Goal: Information Seeking & Learning: Learn about a topic

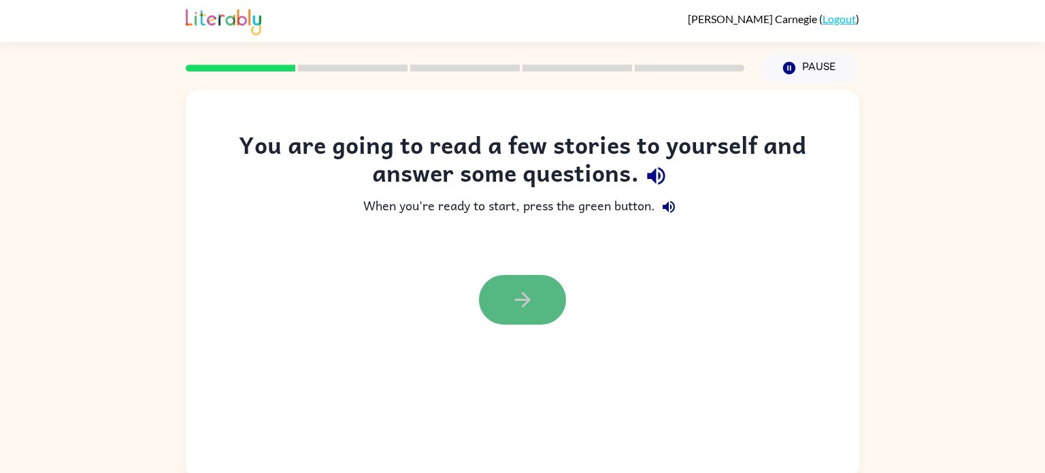
click at [525, 302] on icon "button" at bounding box center [523, 300] width 24 height 24
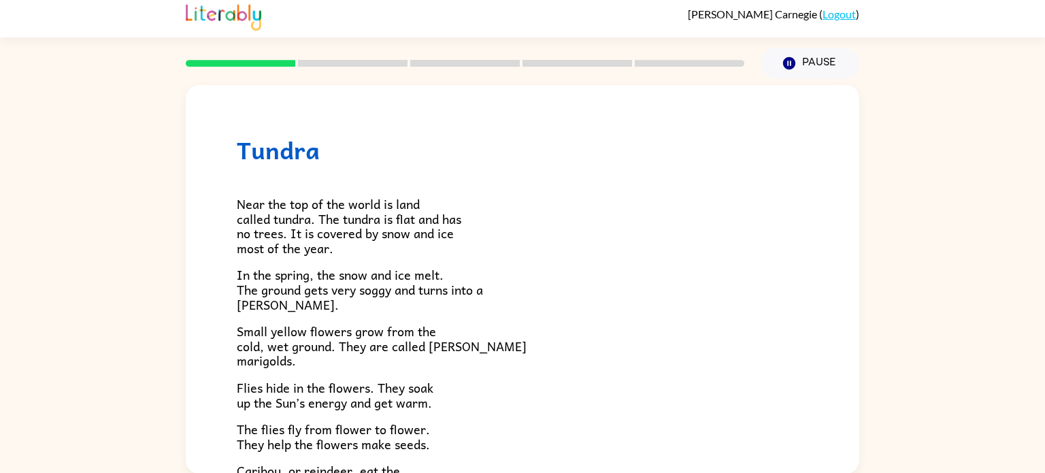
scroll to position [5, 0]
click at [988, 165] on div "Tundra Near the top of the world is land called tundra. The tundra is flat and …" at bounding box center [522, 275] width 1045 height 395
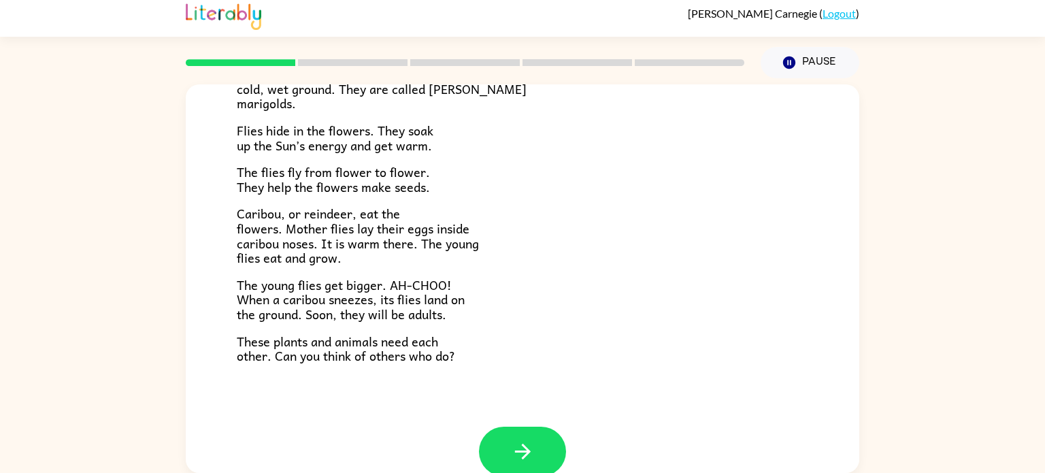
scroll to position [255, 0]
click at [547, 444] on button "button" at bounding box center [522, 453] width 87 height 50
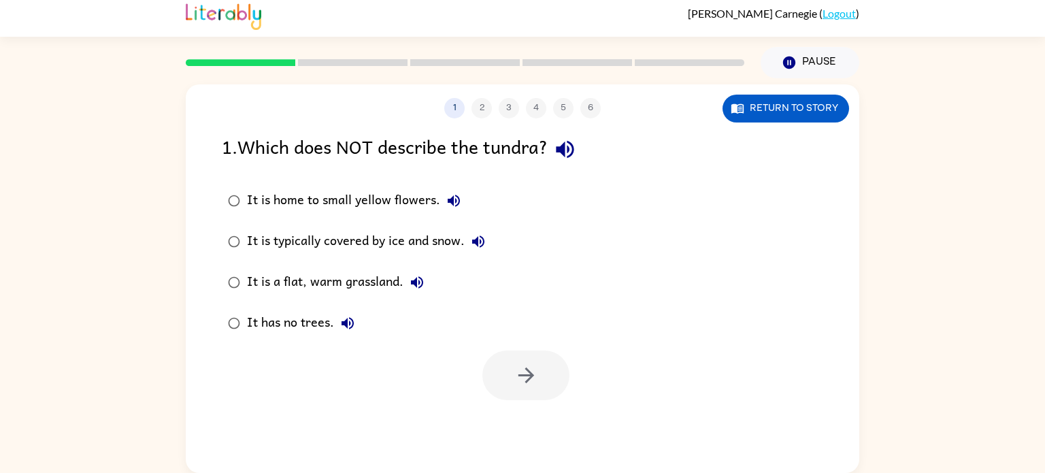
scroll to position [0, 0]
click at [546, 361] on button "button" at bounding box center [525, 375] width 87 height 50
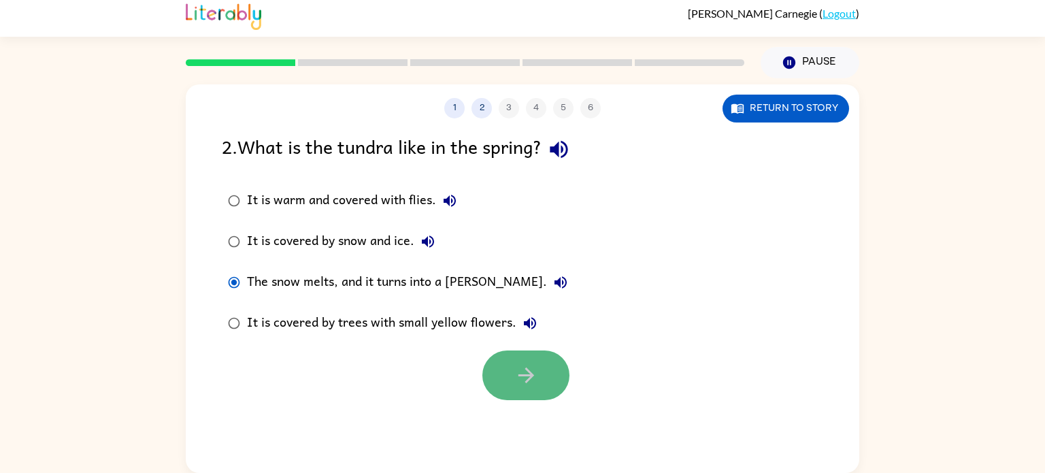
click at [524, 377] on icon "button" at bounding box center [526, 375] width 24 height 24
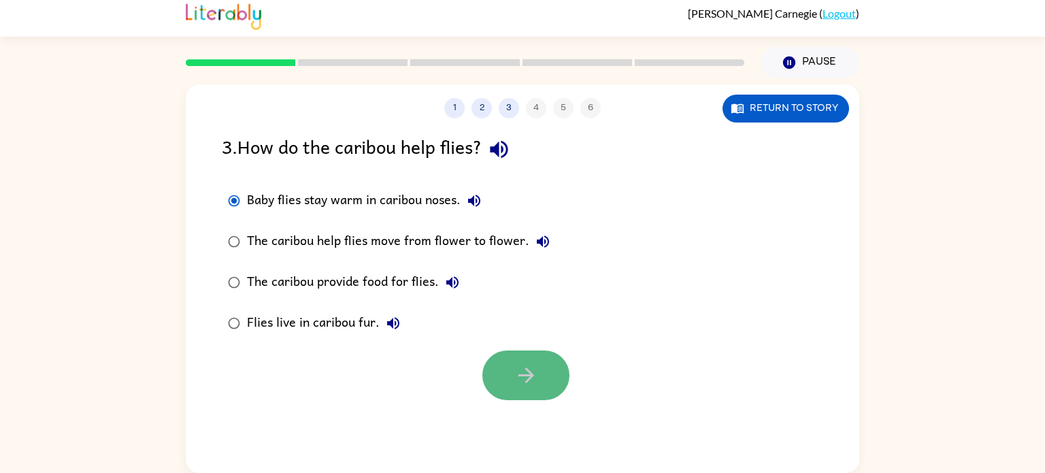
click at [514, 370] on icon "button" at bounding box center [526, 375] width 24 height 24
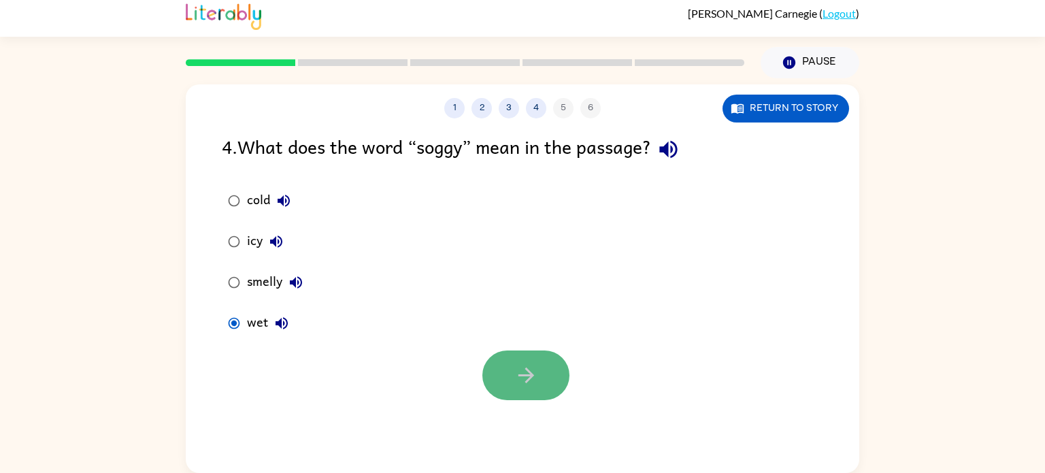
click at [540, 386] on button "button" at bounding box center [525, 375] width 87 height 50
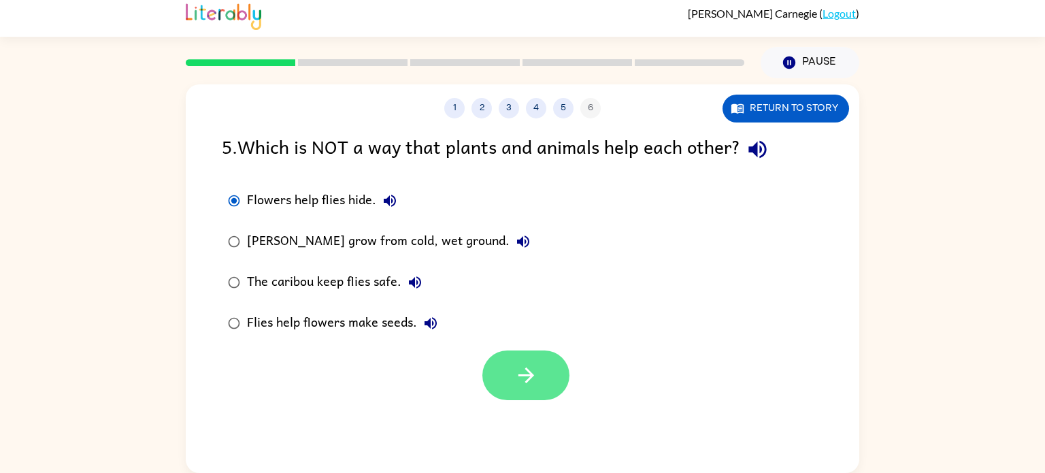
click at [534, 386] on icon "button" at bounding box center [526, 375] width 24 height 24
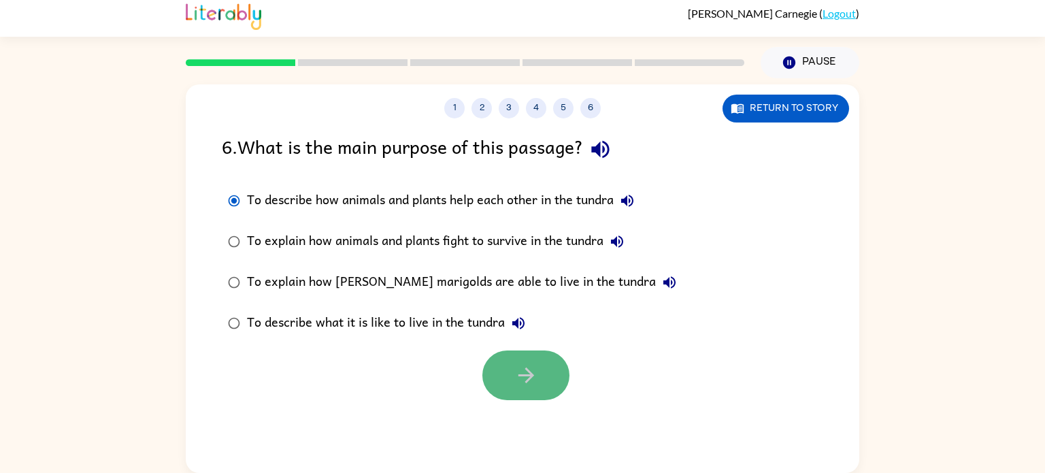
click at [535, 375] on icon "button" at bounding box center [526, 375] width 24 height 24
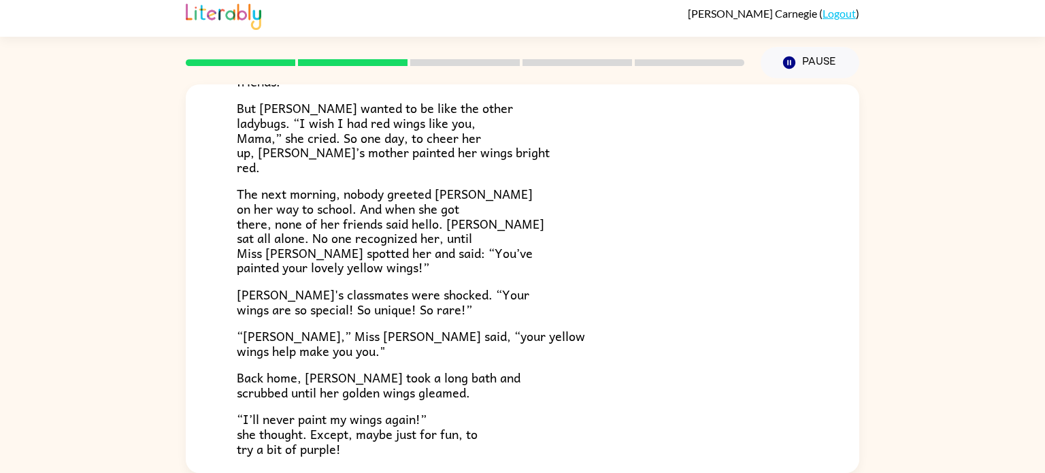
scroll to position [265, 0]
click at [605, 233] on p "The next morning, nobody greeted [PERSON_NAME] on her way to school. And when s…" at bounding box center [522, 230] width 571 height 88
click at [606, 218] on p "The next morning, nobody greeted [PERSON_NAME] on her way to school. And when s…" at bounding box center [522, 230] width 571 height 88
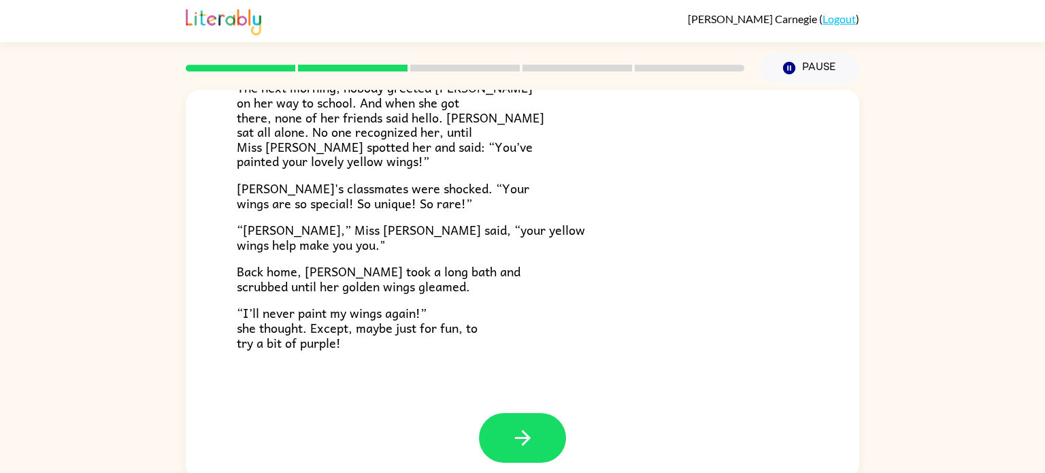
scroll to position [380, 0]
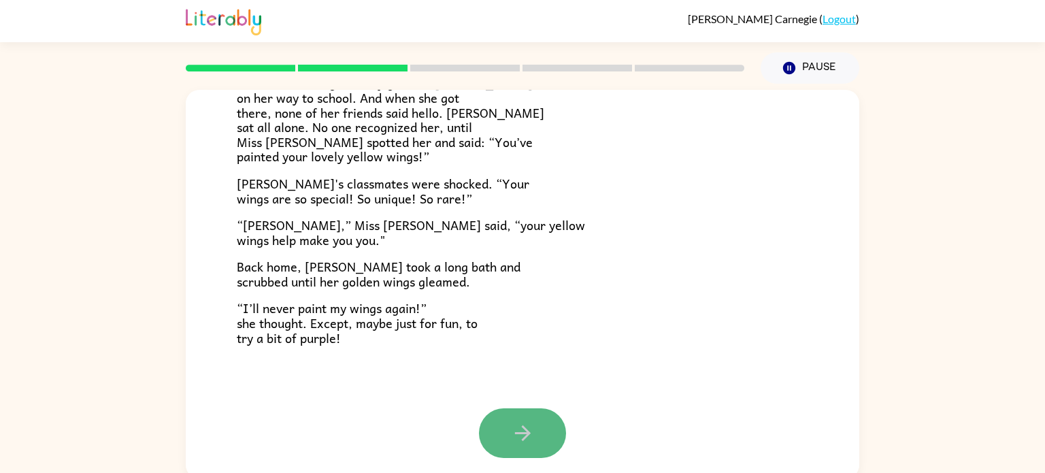
click at [522, 434] on icon "button" at bounding box center [522, 433] width 16 height 16
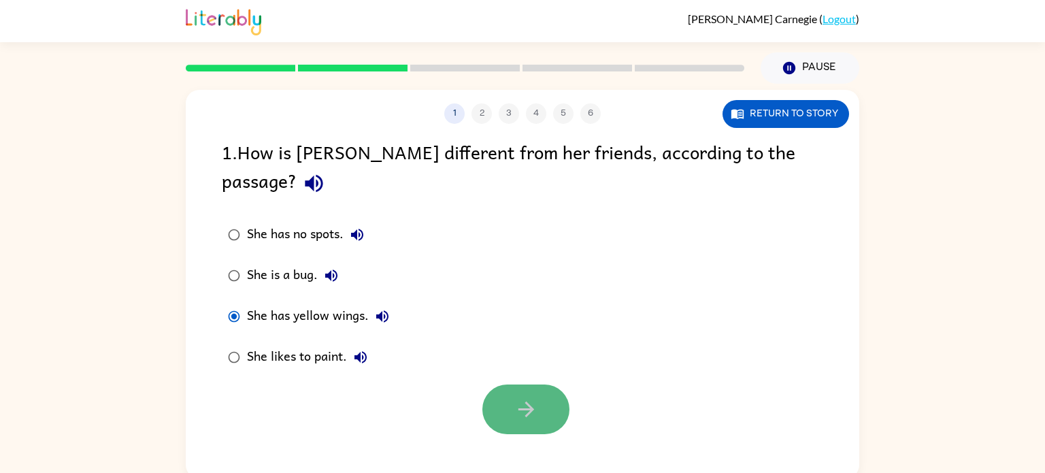
click at [517, 397] on icon "button" at bounding box center [526, 409] width 24 height 24
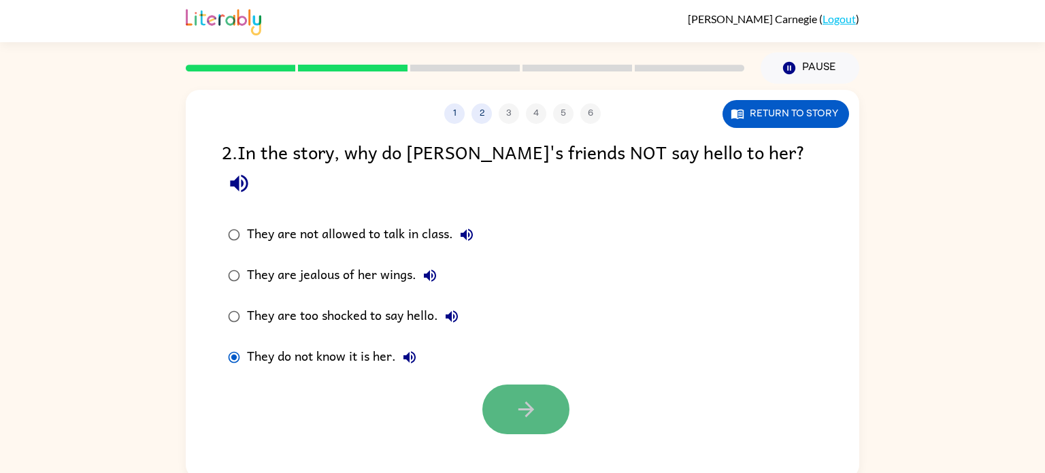
click at [545, 384] on button "button" at bounding box center [525, 409] width 87 height 50
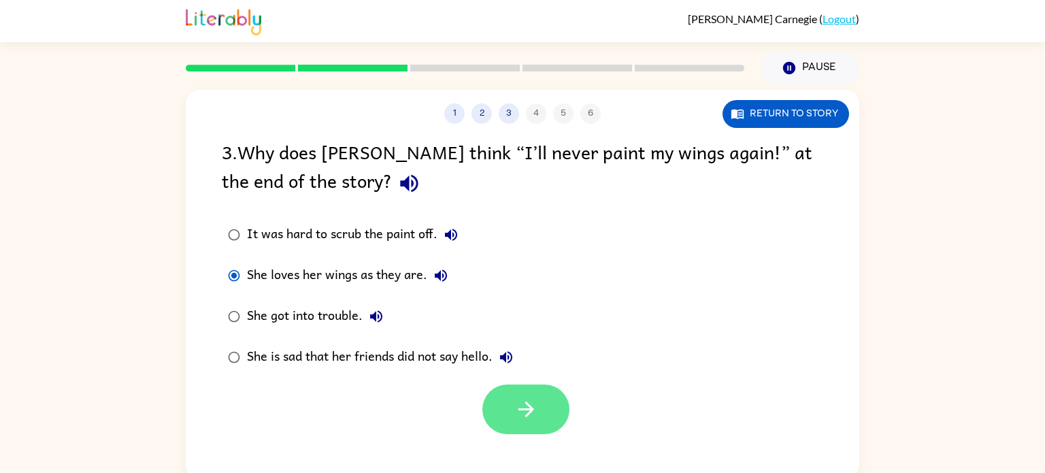
click at [507, 411] on button "button" at bounding box center [525, 409] width 87 height 50
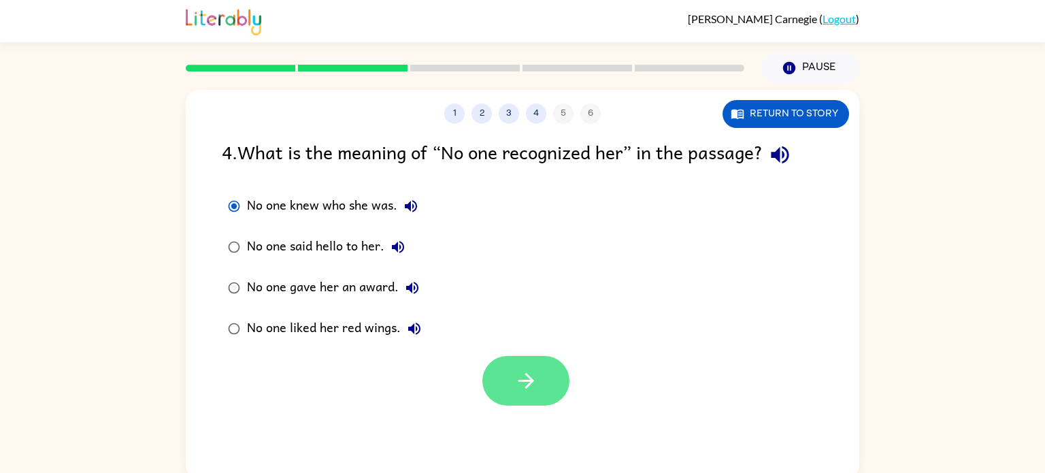
click at [517, 374] on icon "button" at bounding box center [526, 381] width 24 height 24
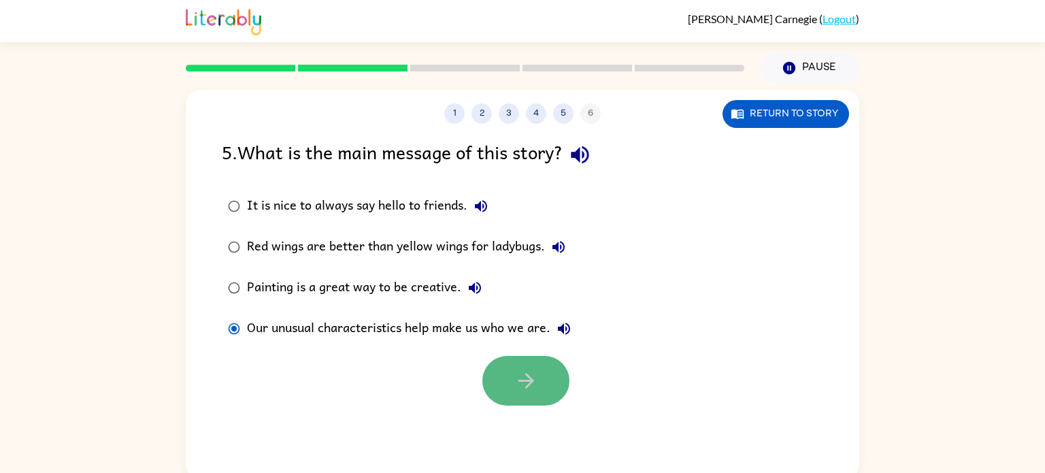
click at [531, 391] on icon "button" at bounding box center [526, 381] width 24 height 24
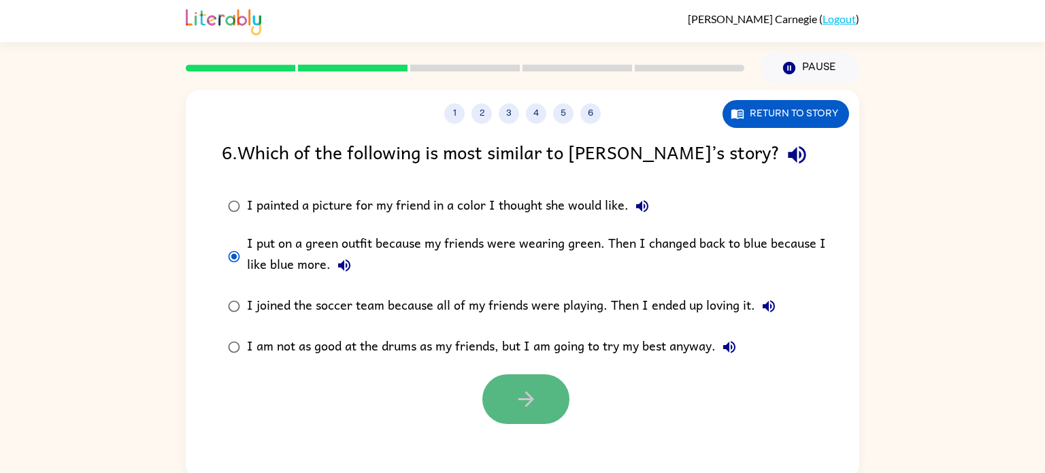
click at [514, 386] on button "button" at bounding box center [525, 399] width 87 height 50
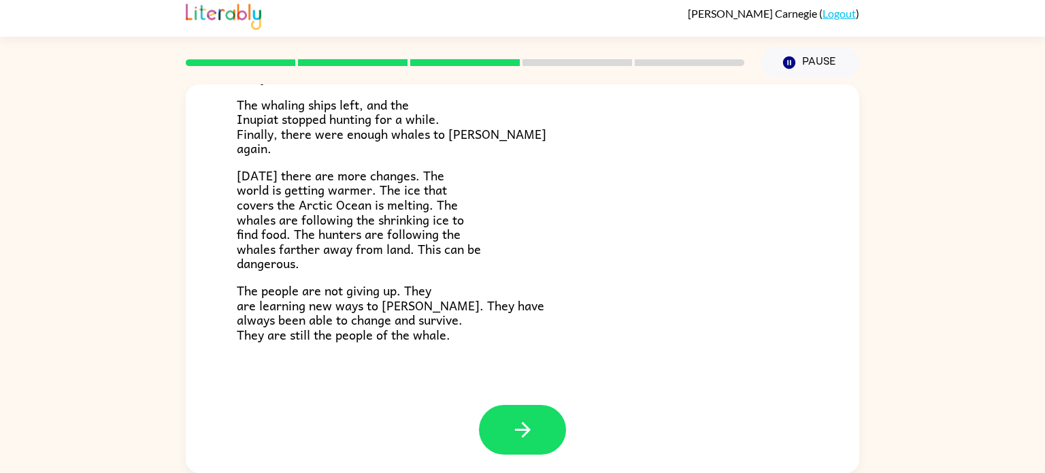
scroll to position [458, 0]
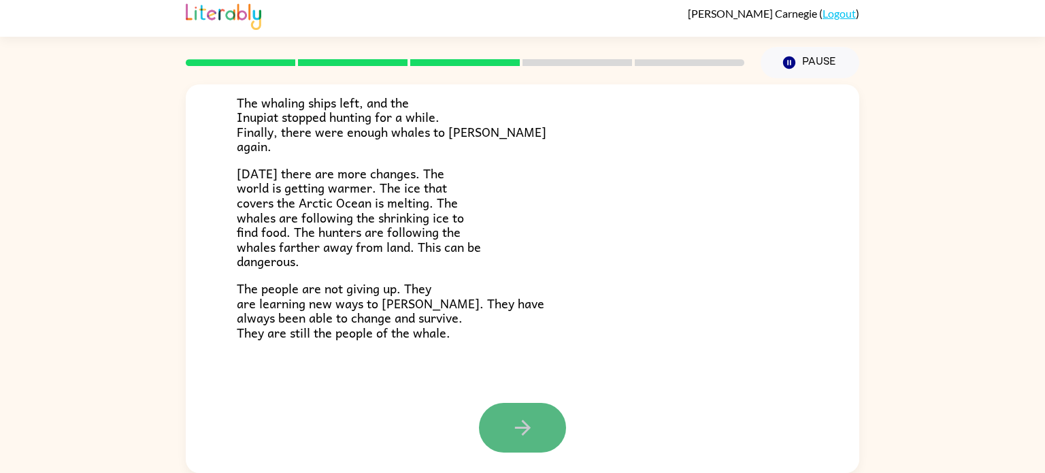
click at [523, 430] on icon "button" at bounding box center [523, 428] width 24 height 24
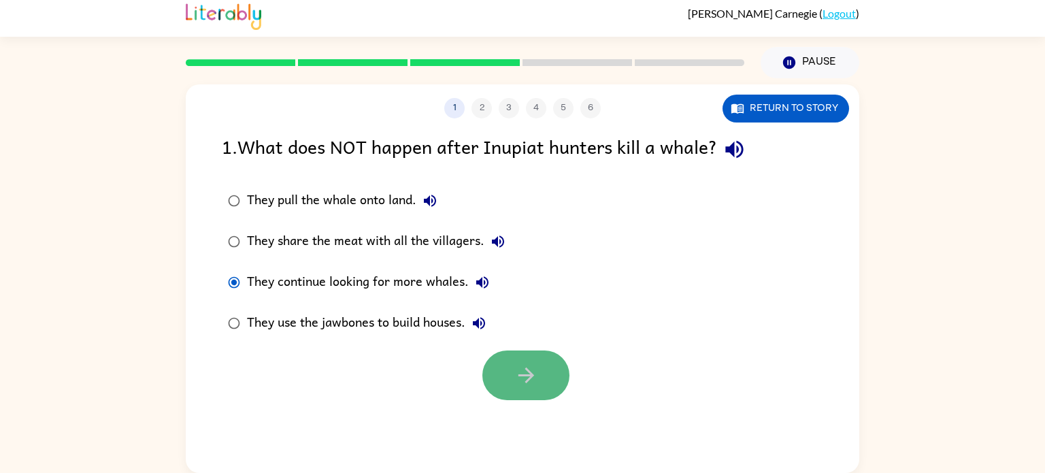
click at [537, 371] on icon "button" at bounding box center [526, 375] width 24 height 24
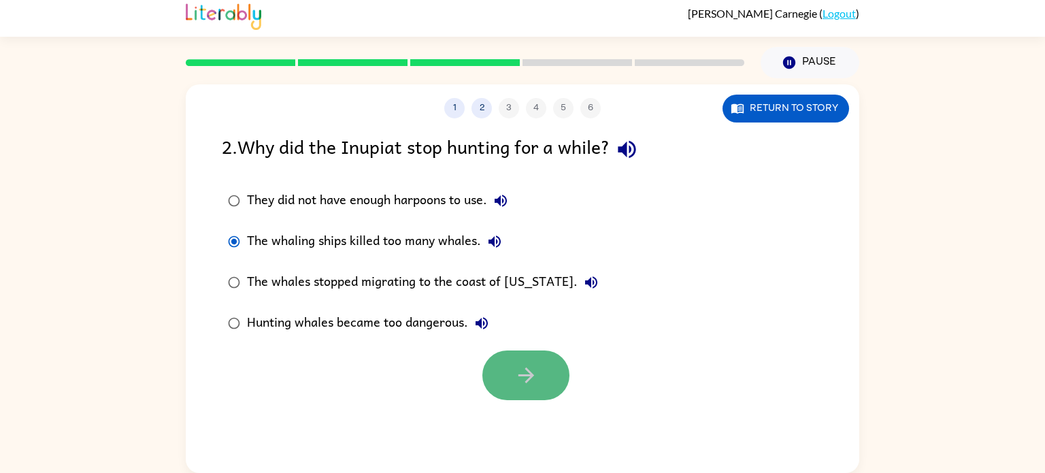
click at [535, 372] on icon "button" at bounding box center [526, 375] width 24 height 24
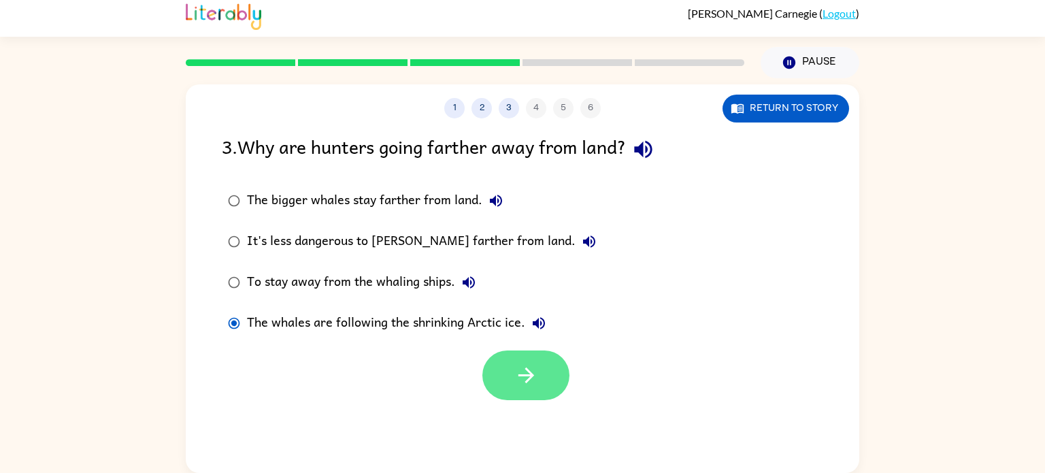
click at [541, 371] on button "button" at bounding box center [525, 375] width 87 height 50
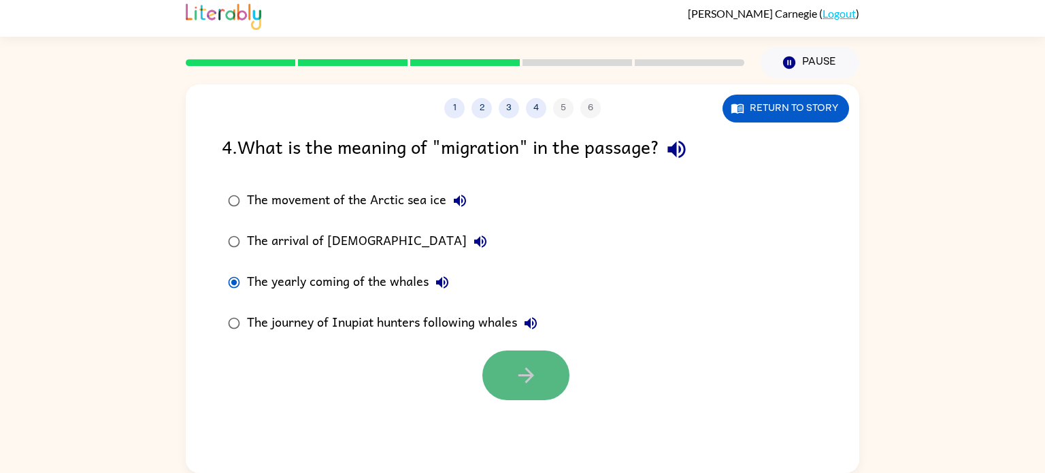
click at [527, 373] on icon "button" at bounding box center [526, 375] width 24 height 24
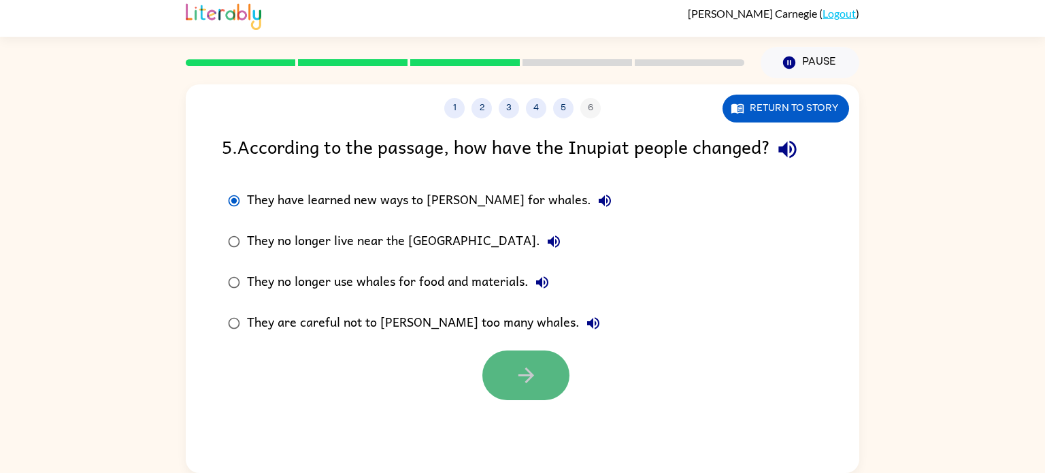
click at [533, 366] on icon "button" at bounding box center [526, 375] width 24 height 24
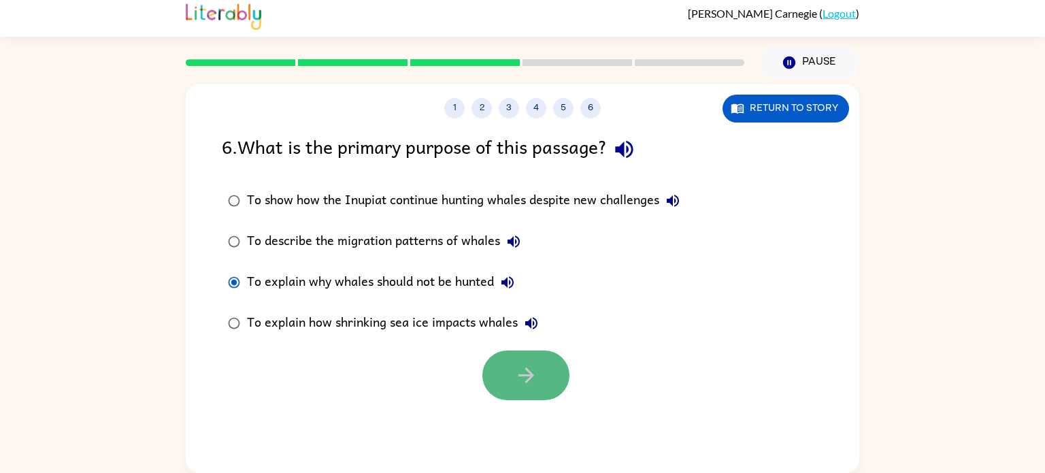
drag, startPoint x: 527, startPoint y: 379, endPoint x: 516, endPoint y: 378, distance: 11.0
click at [516, 378] on icon "button" at bounding box center [526, 375] width 24 height 24
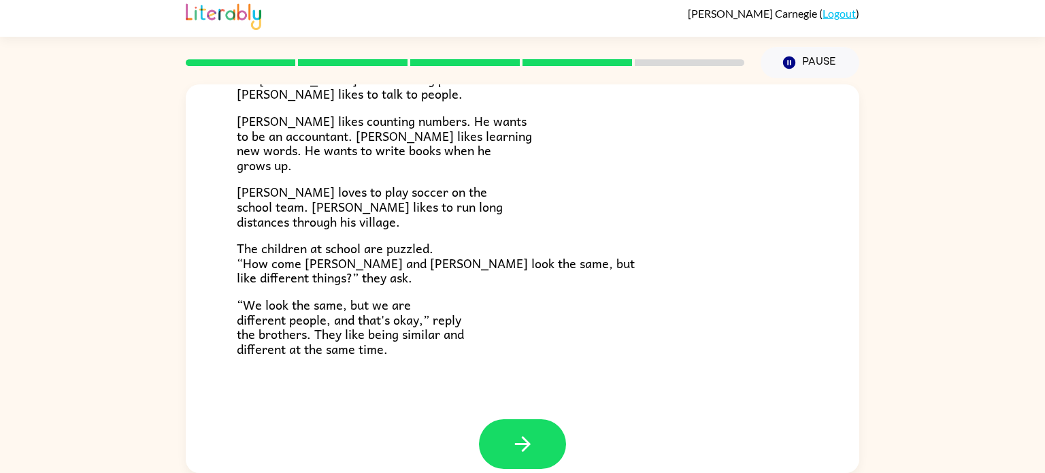
scroll to position [282, 0]
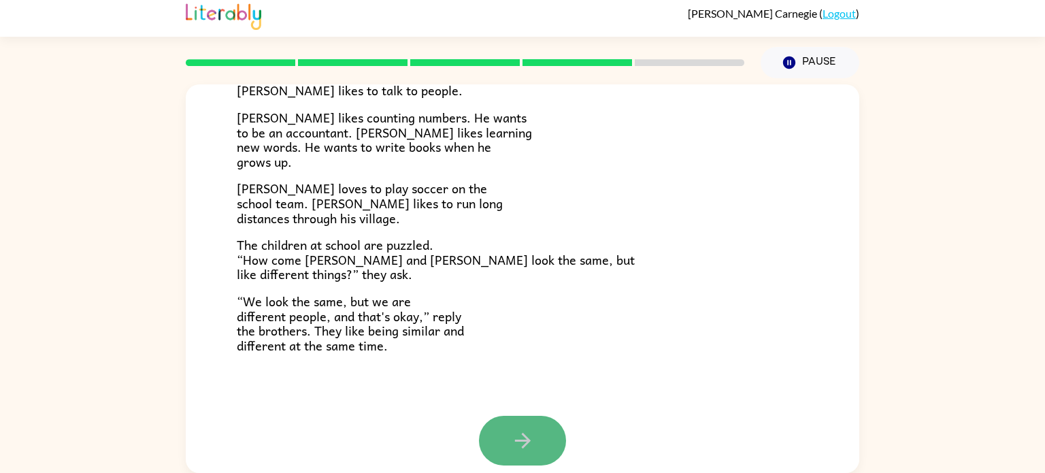
click at [539, 430] on button "button" at bounding box center [522, 441] width 87 height 50
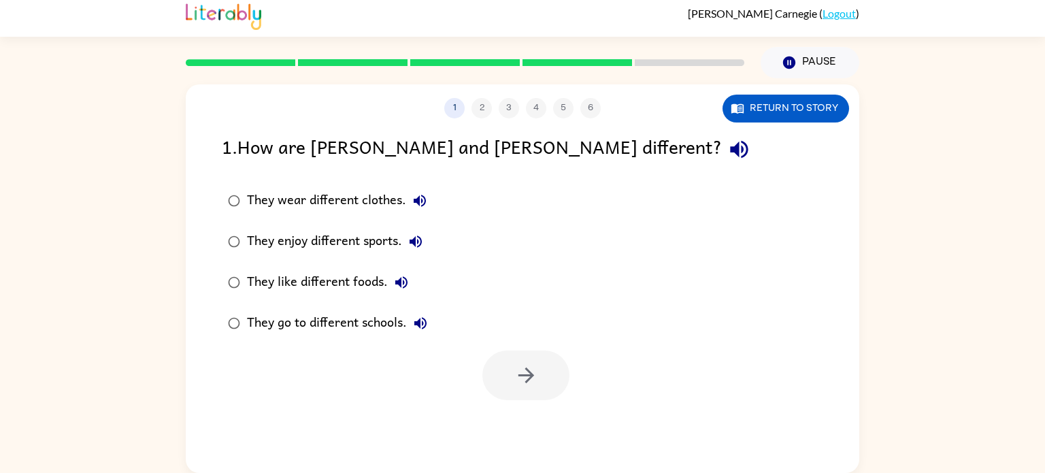
scroll to position [0, 0]
click at [505, 369] on button "button" at bounding box center [525, 375] width 87 height 50
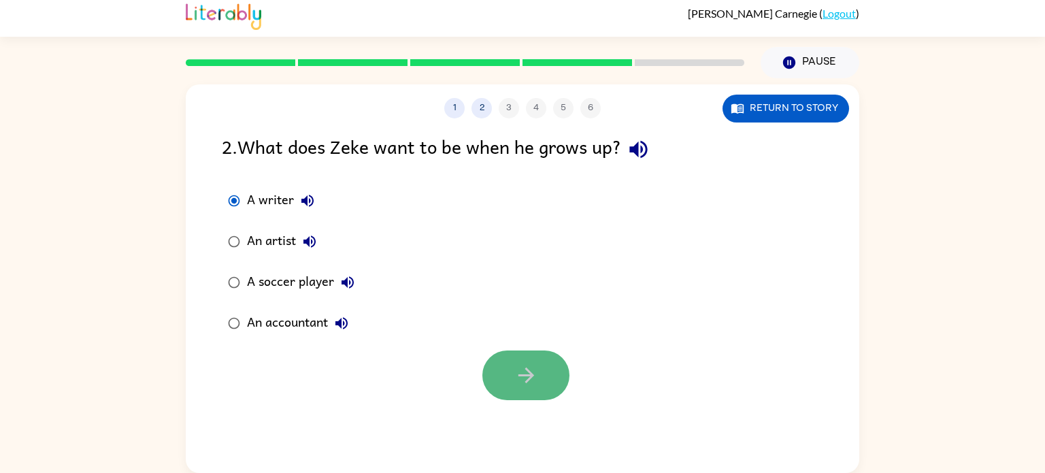
click at [556, 373] on button "button" at bounding box center [525, 375] width 87 height 50
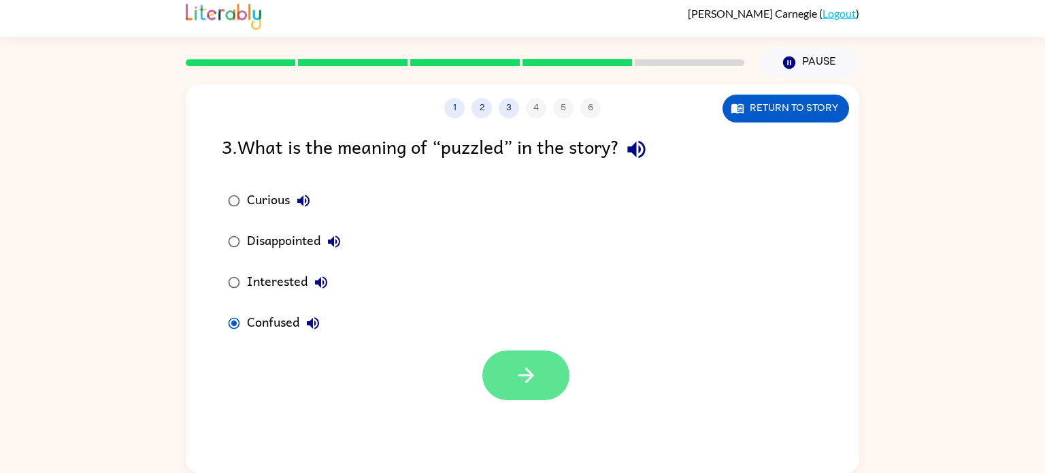
click at [526, 374] on icon "button" at bounding box center [526, 375] width 16 height 16
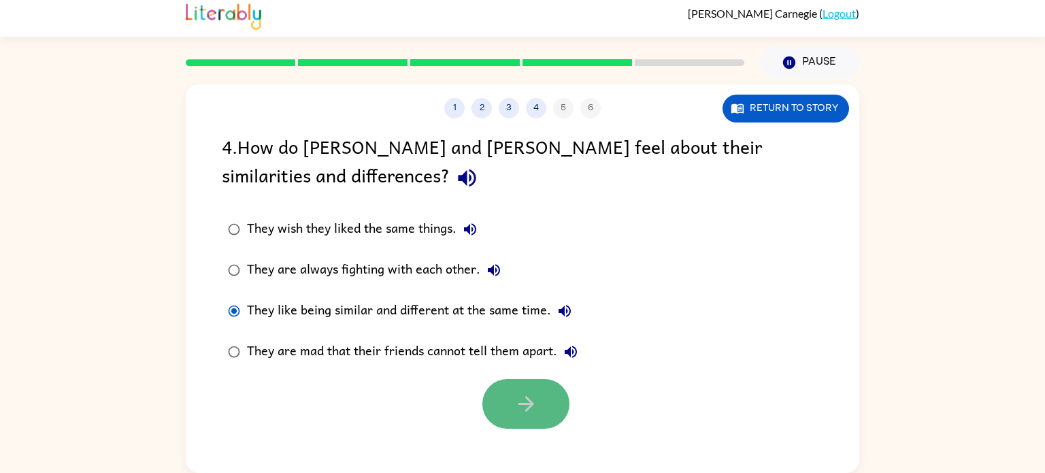
click at [522, 409] on icon "button" at bounding box center [526, 404] width 24 height 24
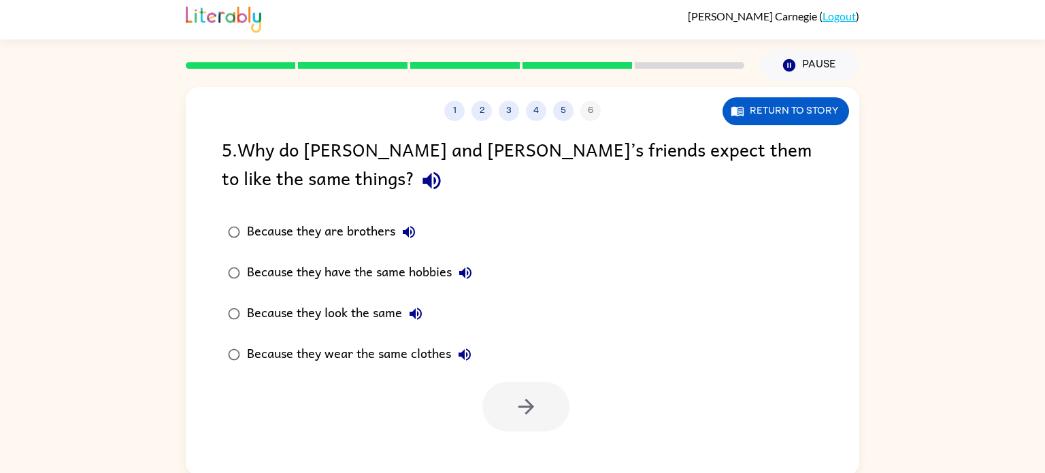
scroll to position [5, 0]
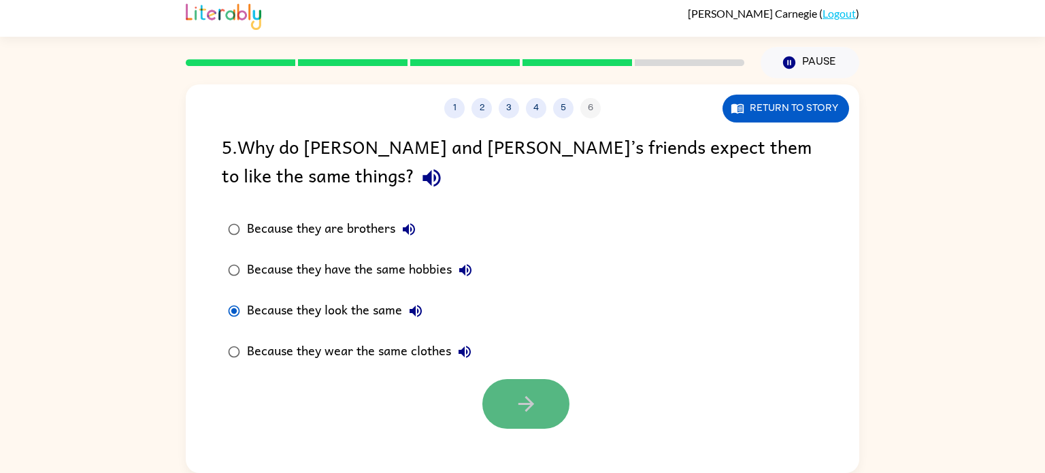
click at [534, 399] on icon "button" at bounding box center [526, 404] width 24 height 24
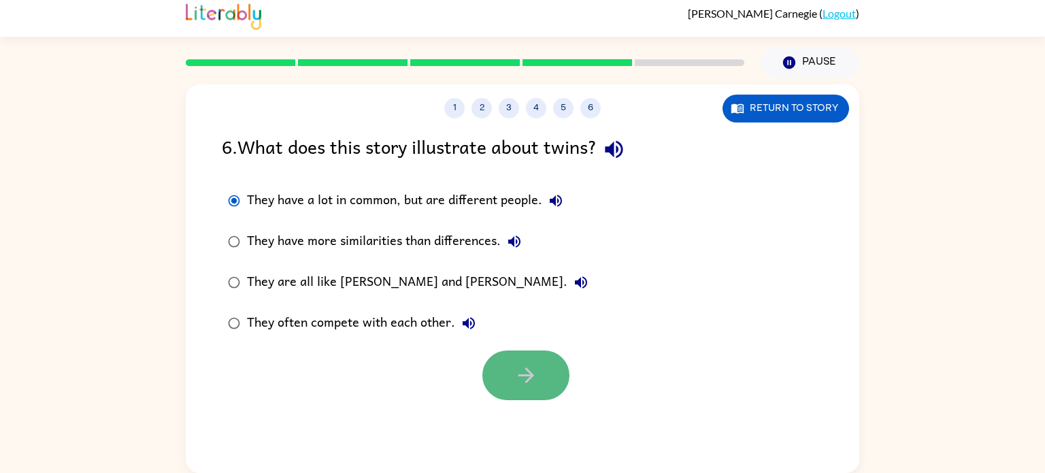
click at [505, 381] on button "button" at bounding box center [525, 375] width 87 height 50
